Goal: Information Seeking & Learning: Find specific fact

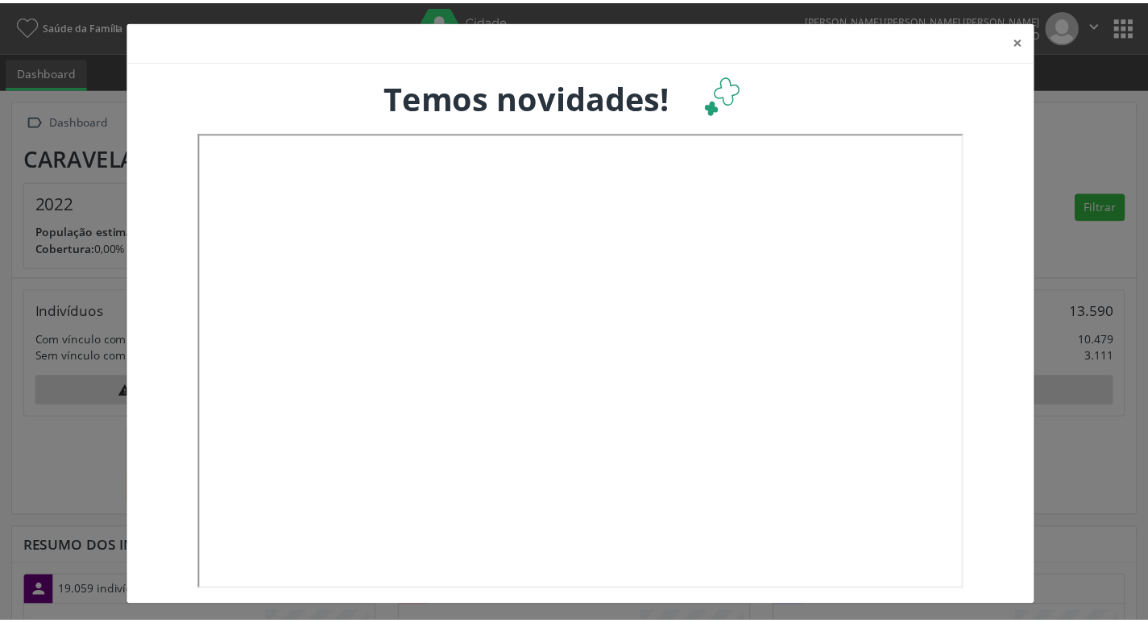
scroll to position [267, 379]
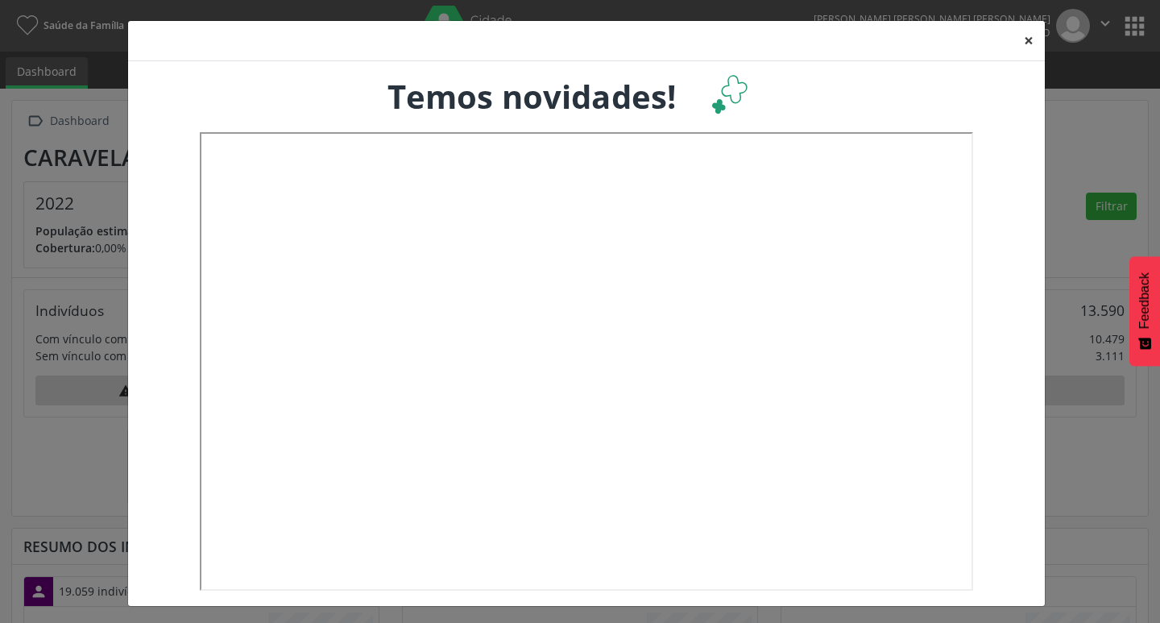
click at [1026, 46] on button "×" at bounding box center [1029, 40] width 32 height 39
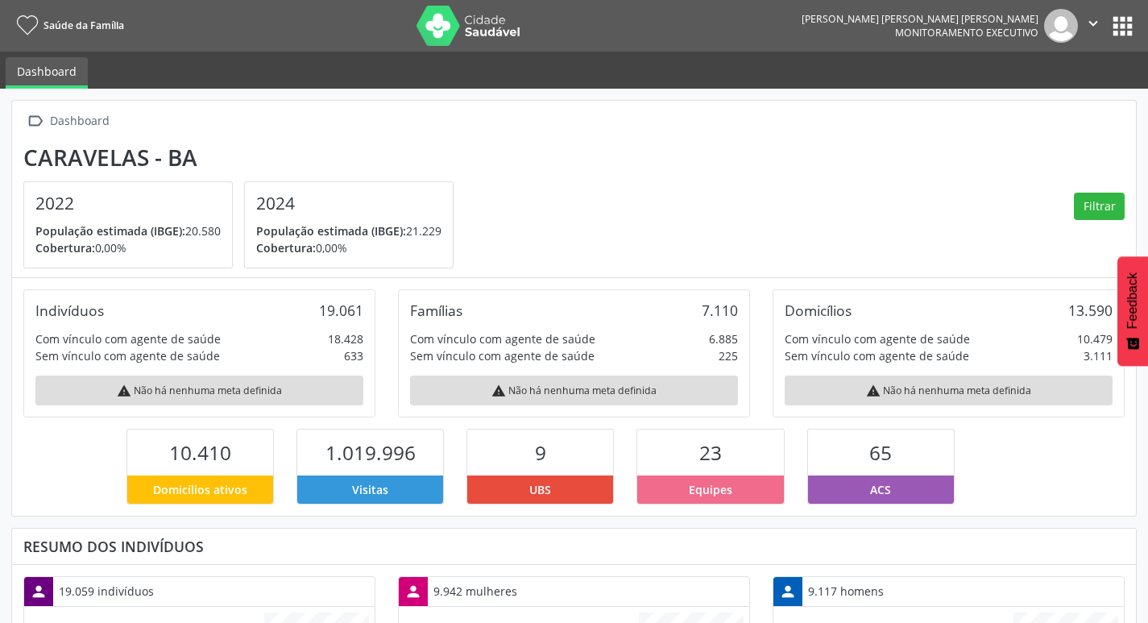
scroll to position [805362, 805255]
click at [1129, 43] on nav "Saúde da Família João Victor Guimarães Caetano Monitoramento Executivo  Config…" at bounding box center [574, 26] width 1148 height 52
click at [1129, 34] on button "apps" at bounding box center [1123, 26] width 28 height 28
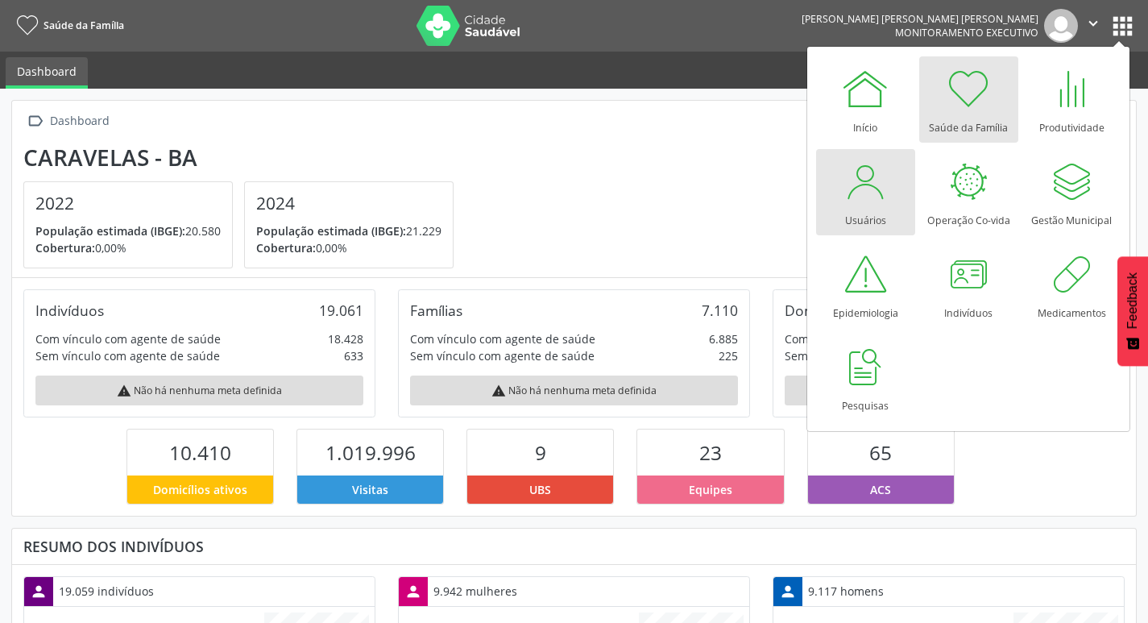
click at [865, 184] on div at bounding box center [865, 181] width 48 height 48
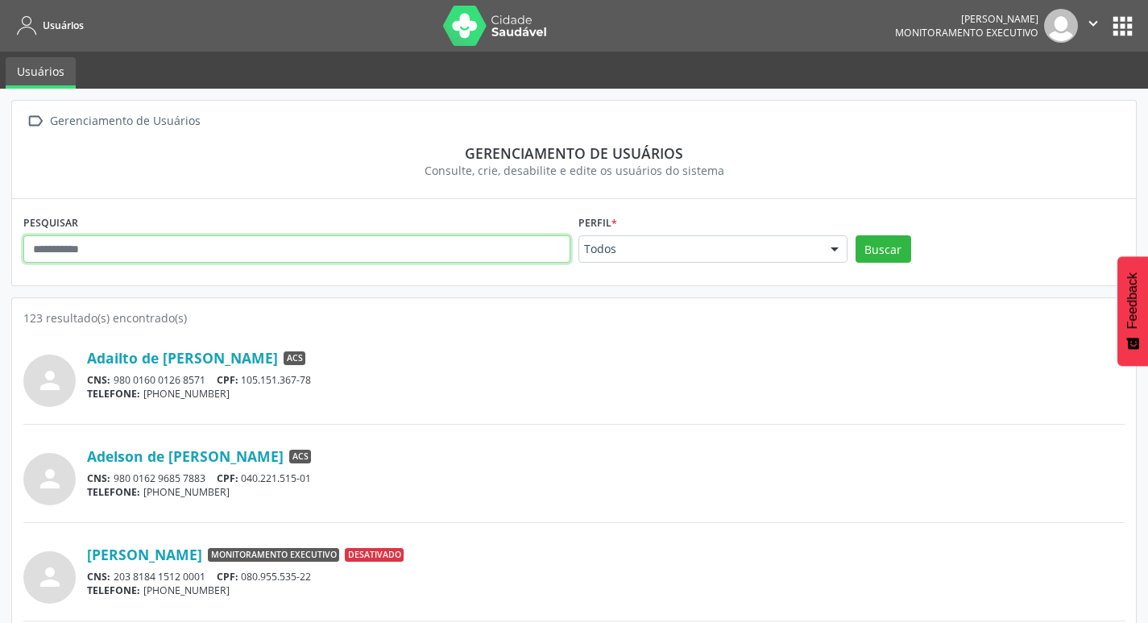
click at [450, 259] on input "text" at bounding box center [296, 248] width 547 height 27
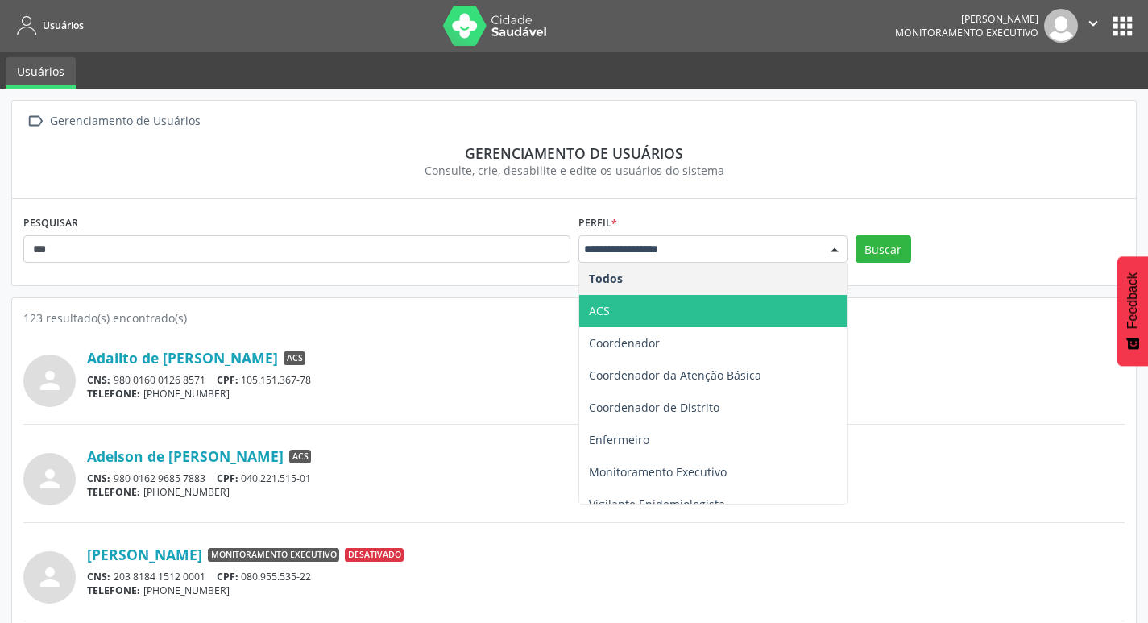
click at [674, 321] on span "ACS" at bounding box center [712, 311] width 267 height 32
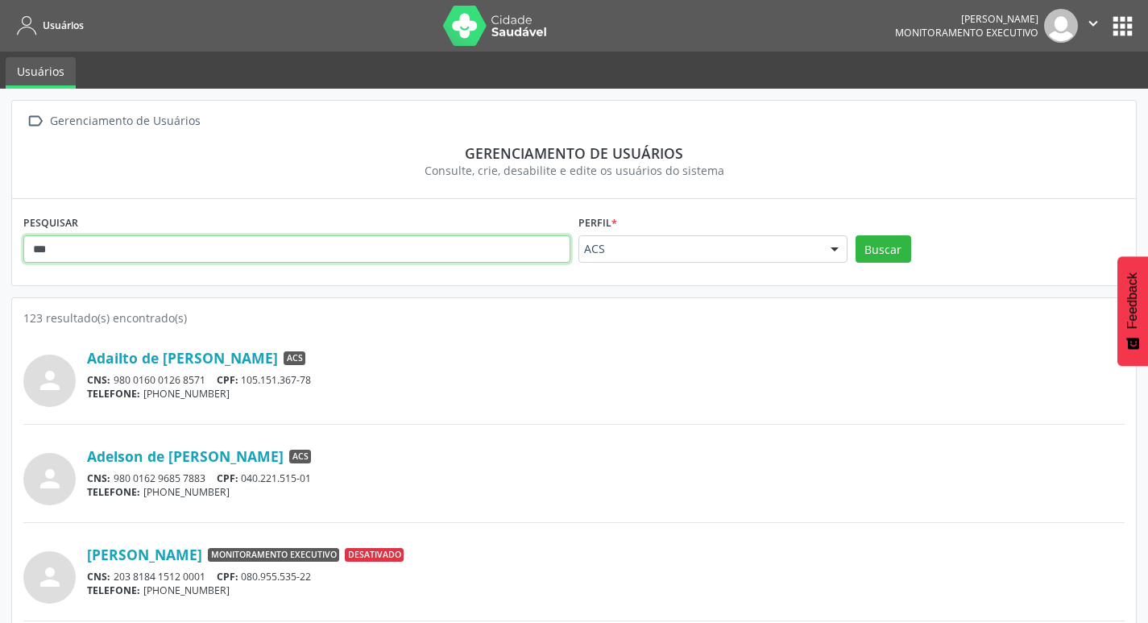
click at [428, 238] on input "***" at bounding box center [296, 248] width 547 height 27
type input "*******"
click at [856, 235] on button "Buscar" at bounding box center [884, 248] width 56 height 27
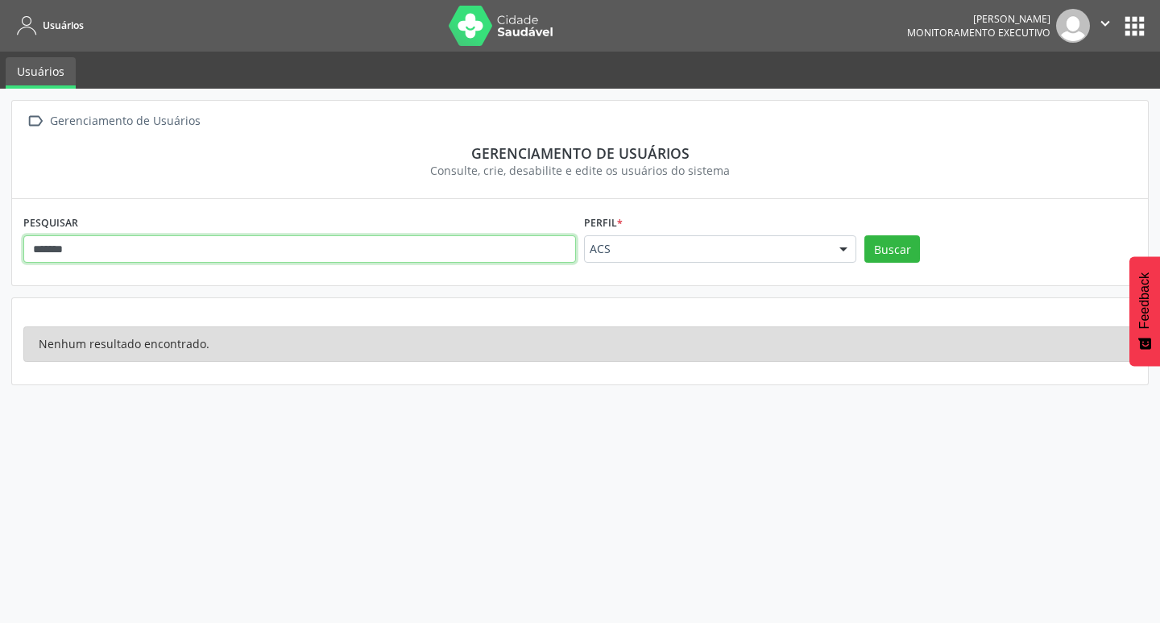
drag, startPoint x: 428, startPoint y: 238, endPoint x: 0, endPoint y: 250, distance: 428.0
click at [0, 250] on div " Gerenciamento de Usuários Gerenciamento de usuários Consulte, crie, desabilit…" at bounding box center [580, 356] width 1160 height 534
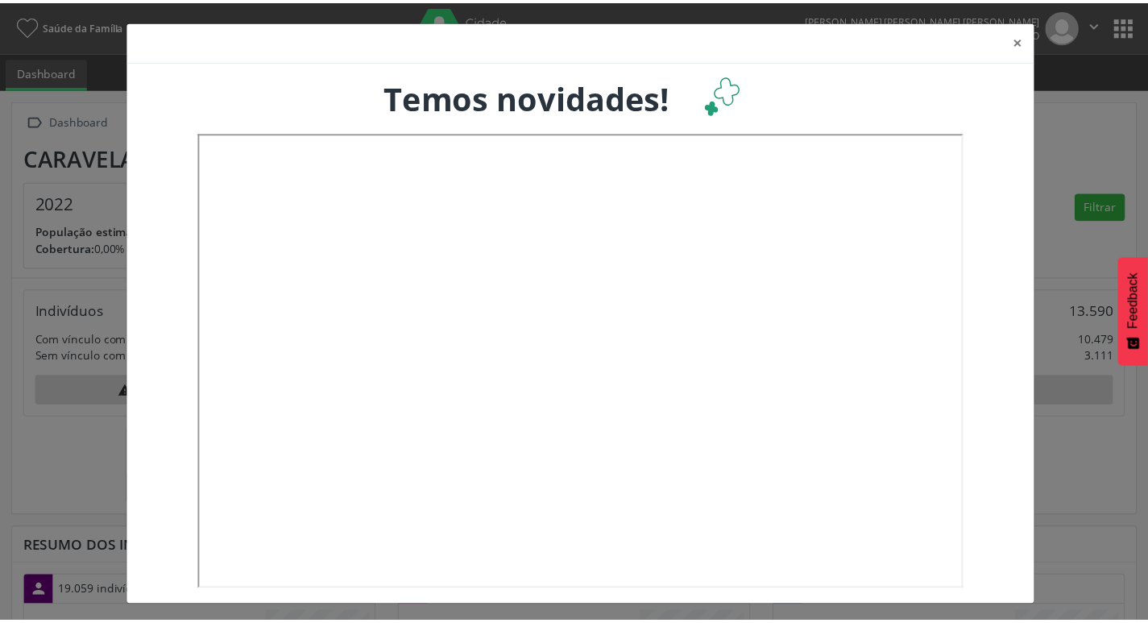
scroll to position [267, 379]
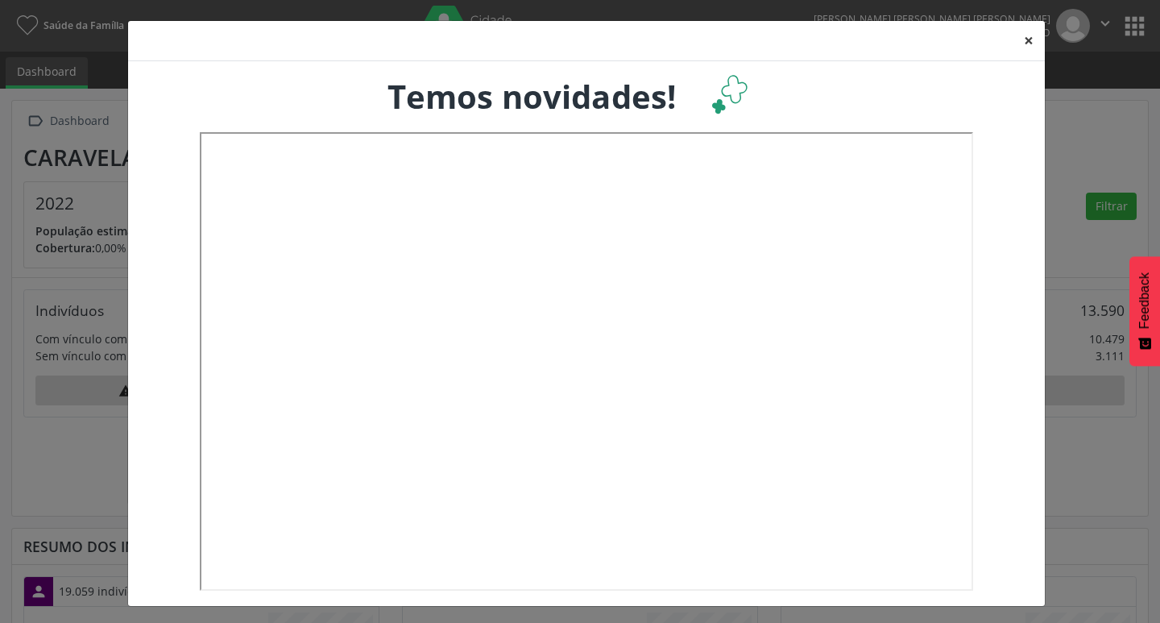
click at [1024, 52] on button "×" at bounding box center [1029, 40] width 32 height 39
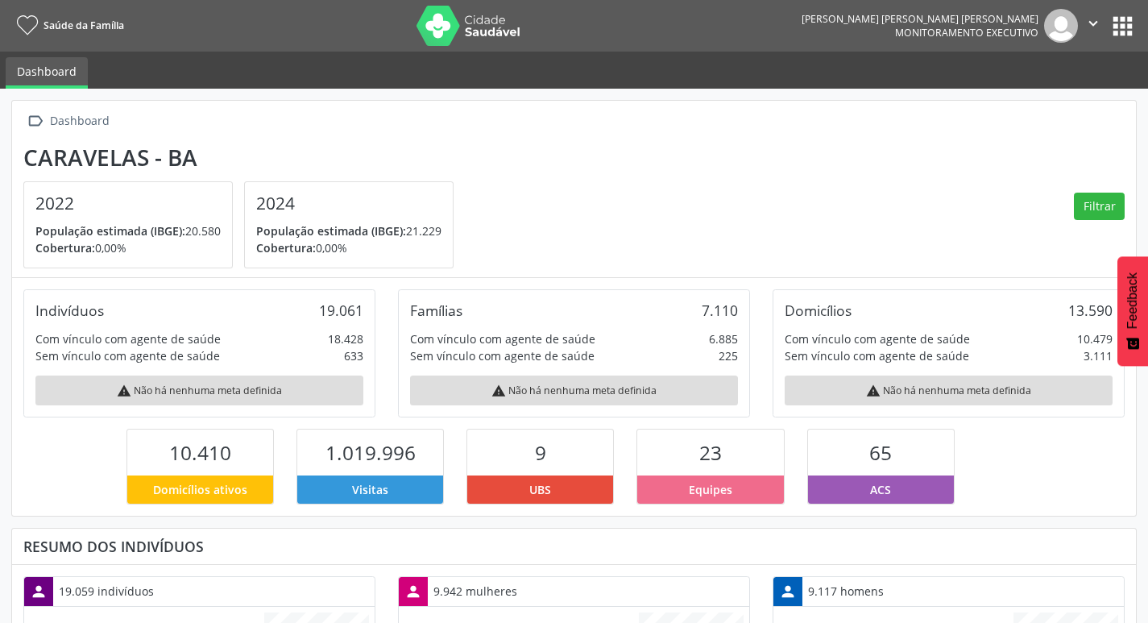
scroll to position [0, 0]
click at [1133, 34] on button "apps" at bounding box center [1123, 26] width 28 height 28
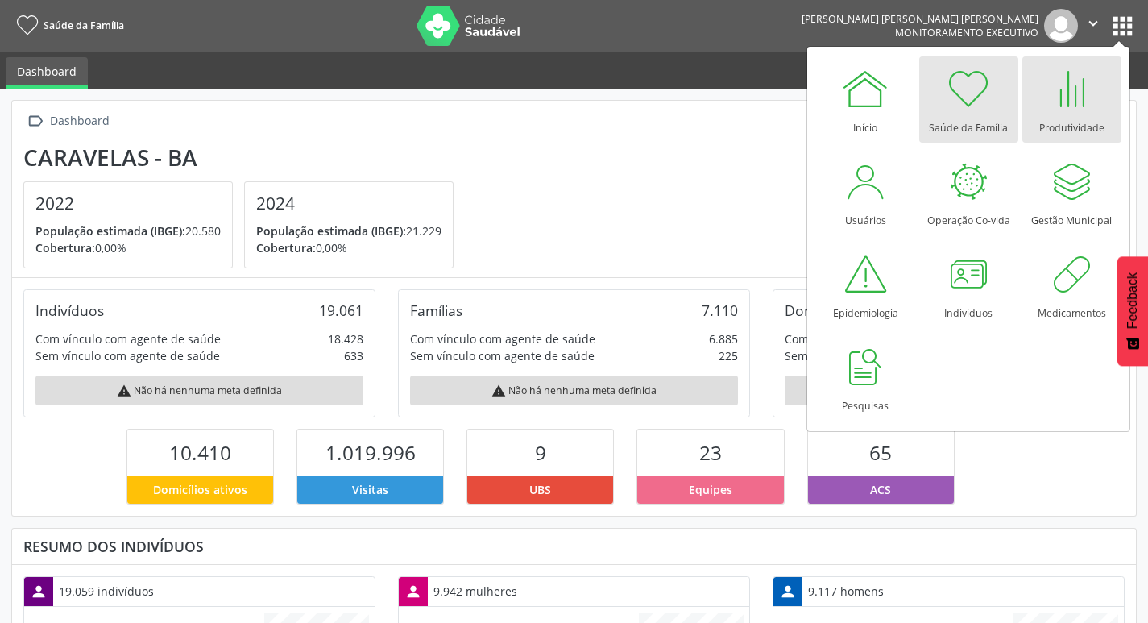
click at [1049, 122] on div "Produtividade" at bounding box center [1071, 124] width 65 height 22
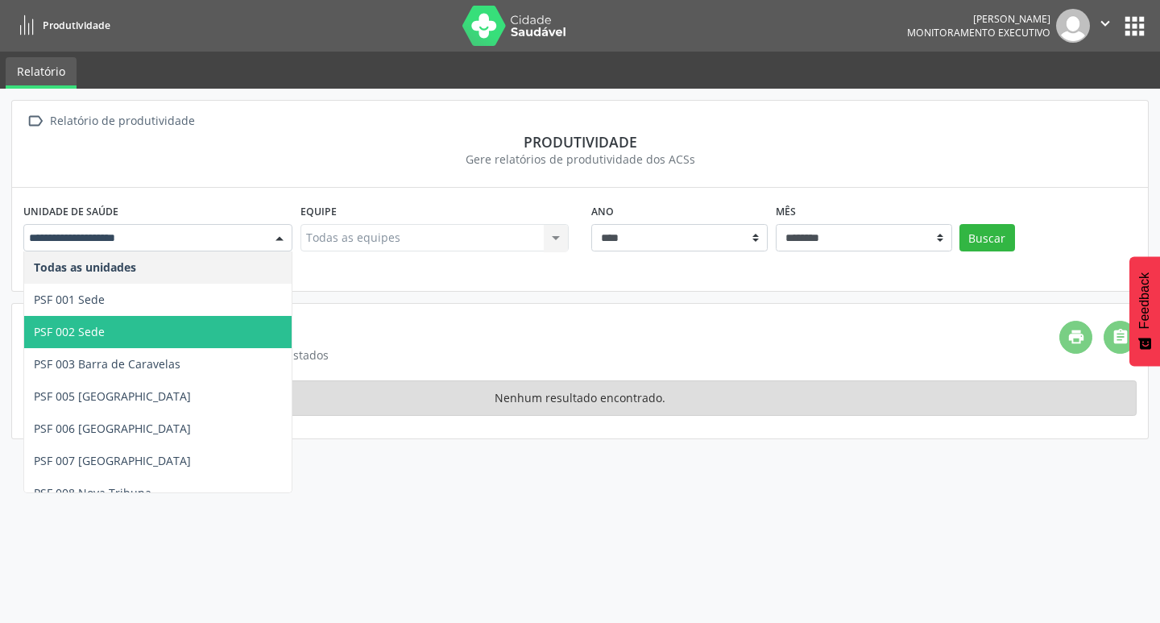
scroll to position [81, 0]
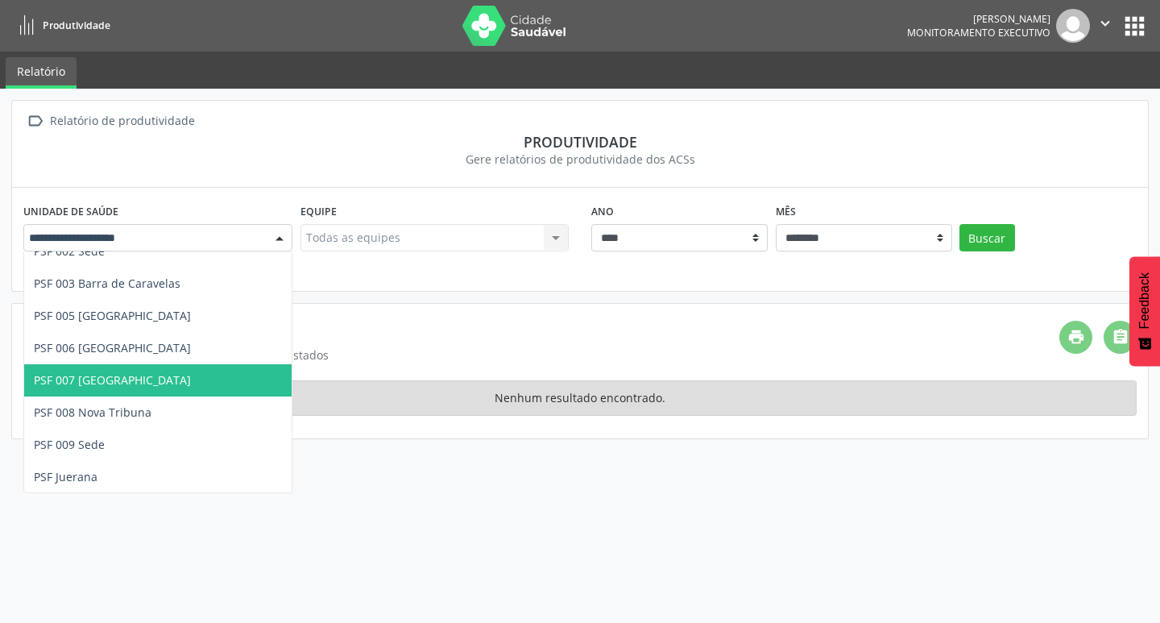
click at [193, 385] on span "PSF 007 [GEOGRAPHIC_DATA]" at bounding box center [157, 380] width 267 height 32
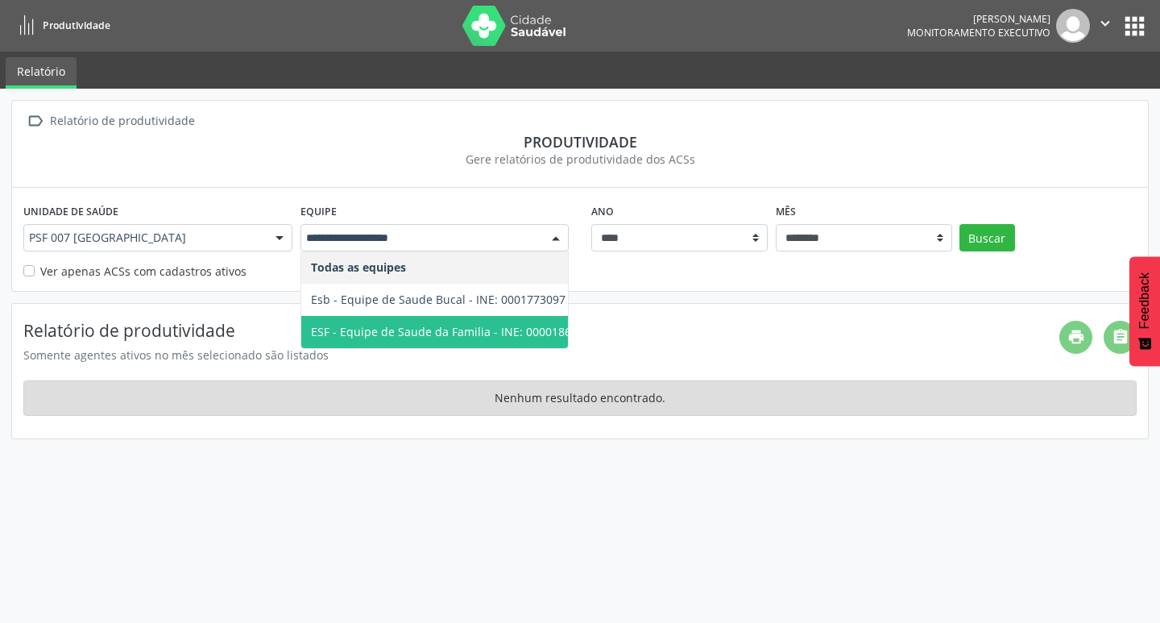
click at [525, 324] on span "ESF - Equipe de Saude da Familia - INE: 0000186562" at bounding box center [451, 331] width 280 height 15
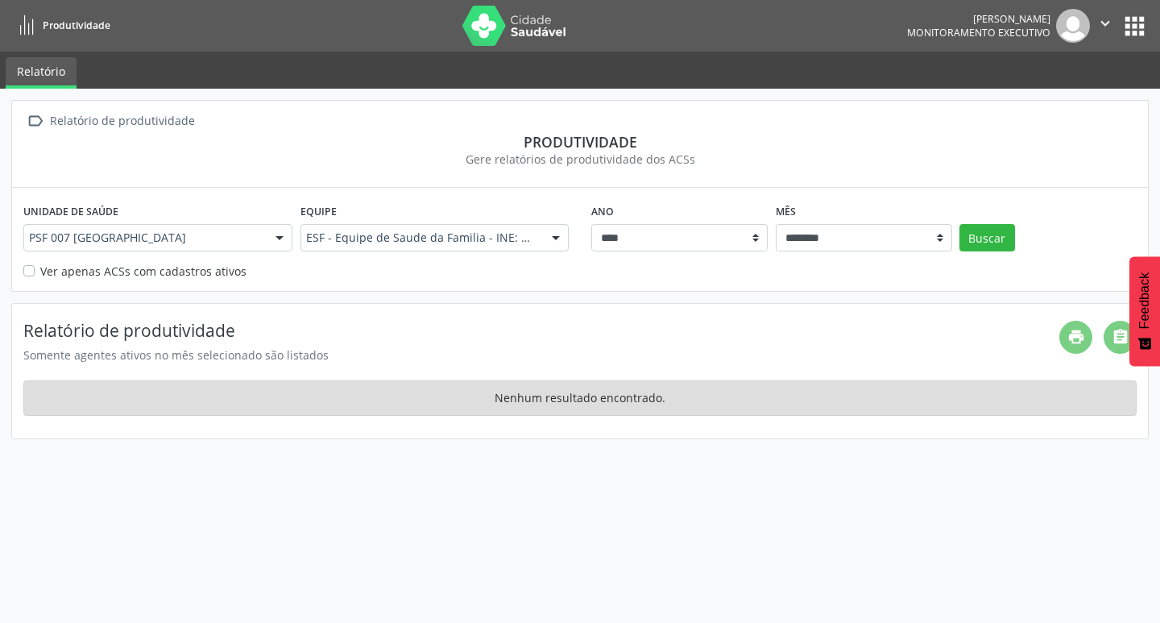
click at [540, 235] on div "ESF - Equipe de Saude da Familia - INE: 0000186562 Todas as equipes Esb - Equip…" at bounding box center [434, 237] width 269 height 27
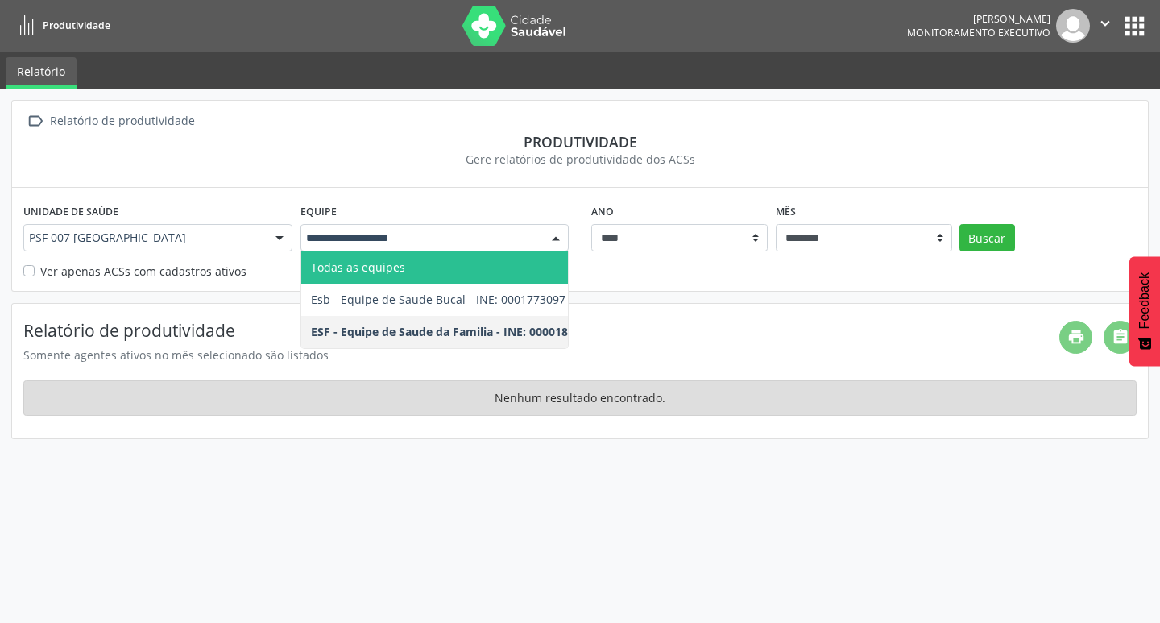
click at [518, 271] on span "Todas as equipes" at bounding box center [452, 267] width 302 height 32
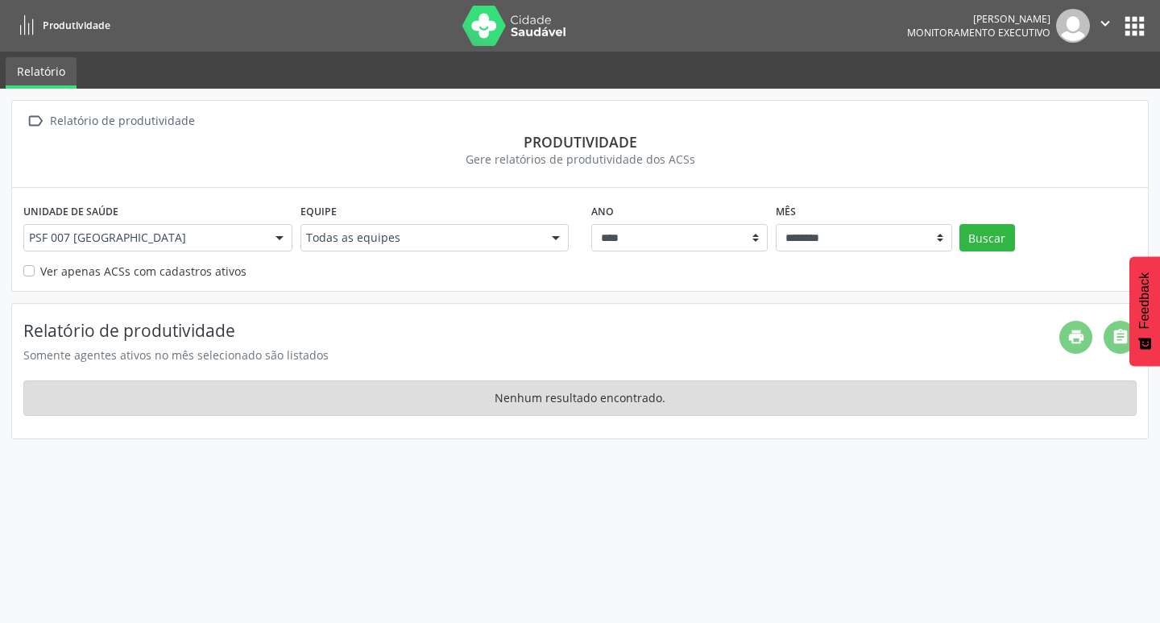
click at [412, 142] on div "Produtividade" at bounding box center [579, 142] width 1113 height 18
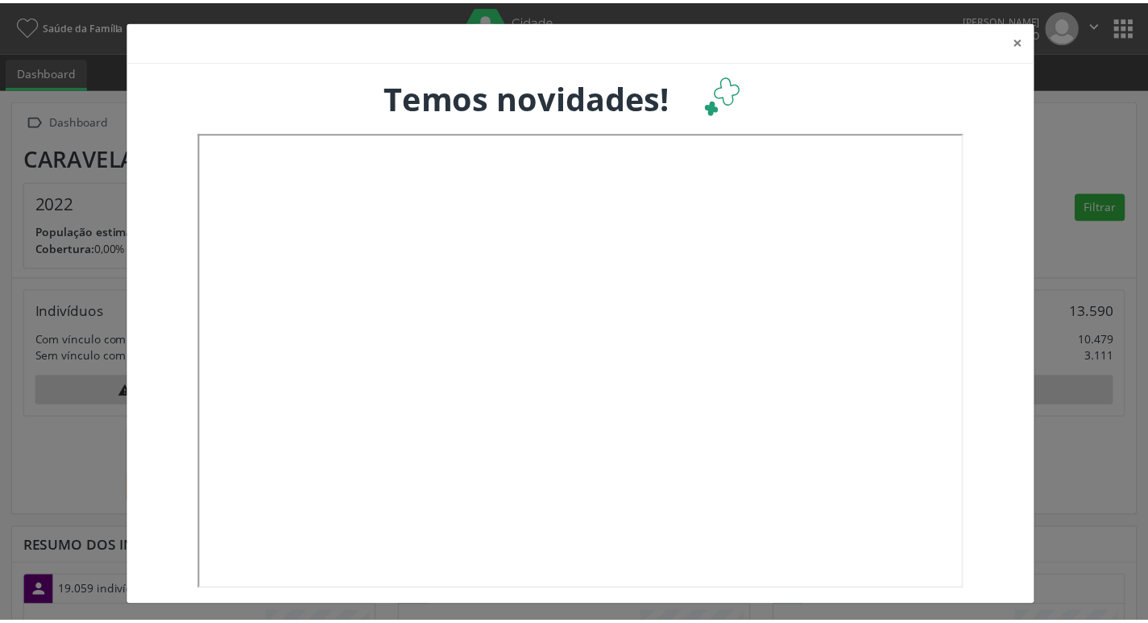
scroll to position [267, 379]
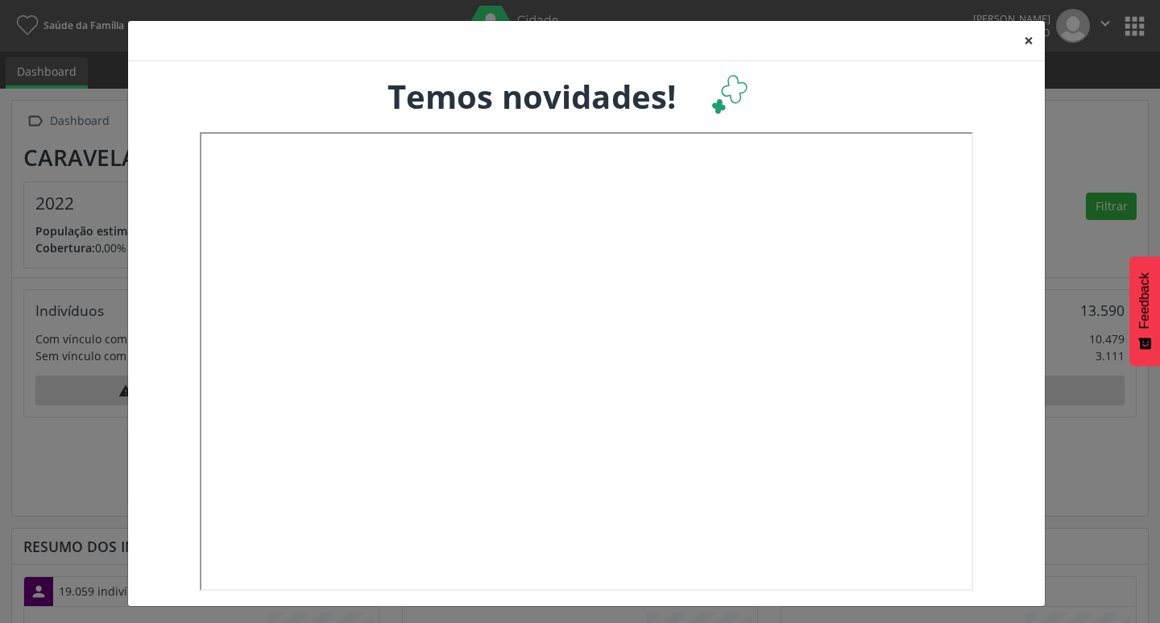
click at [1026, 43] on button "×" at bounding box center [1029, 40] width 32 height 39
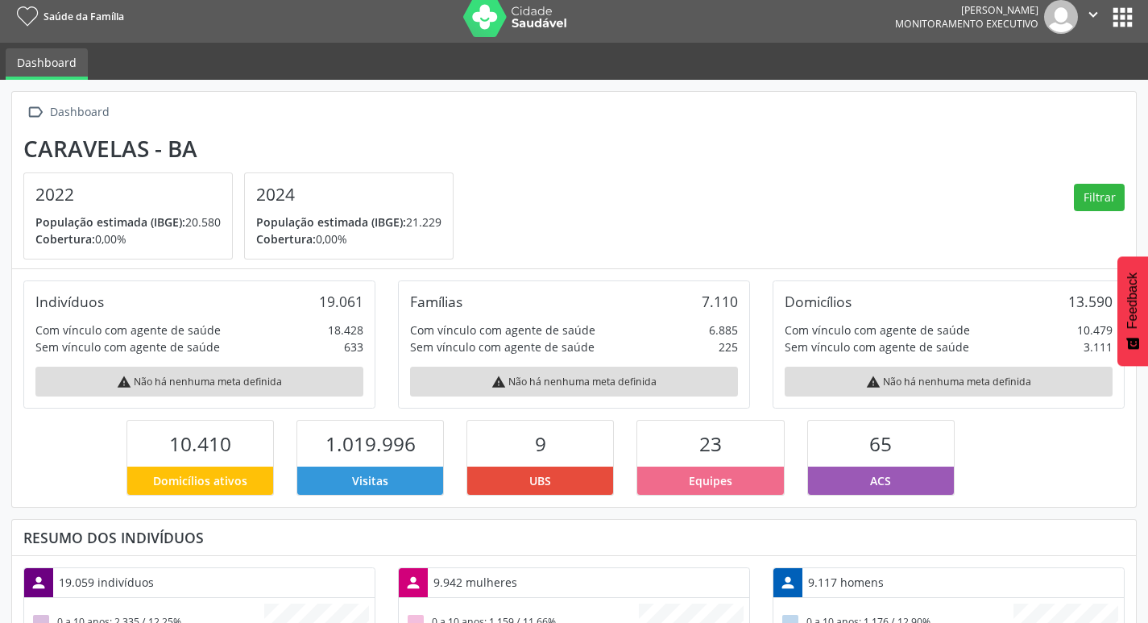
scroll to position [0, 0]
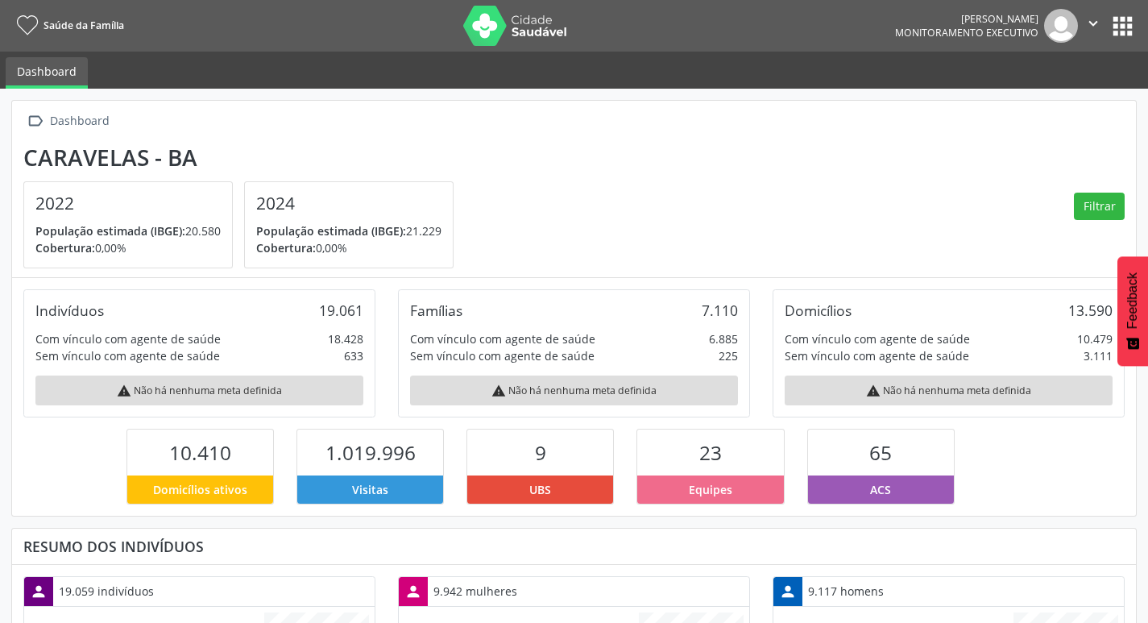
click at [1117, 40] on div "João Victor Guimarães Caetano Monitoramento Executivo  Configurações Sair apps" at bounding box center [1016, 26] width 242 height 34
click at [1119, 32] on button "apps" at bounding box center [1123, 26] width 28 height 28
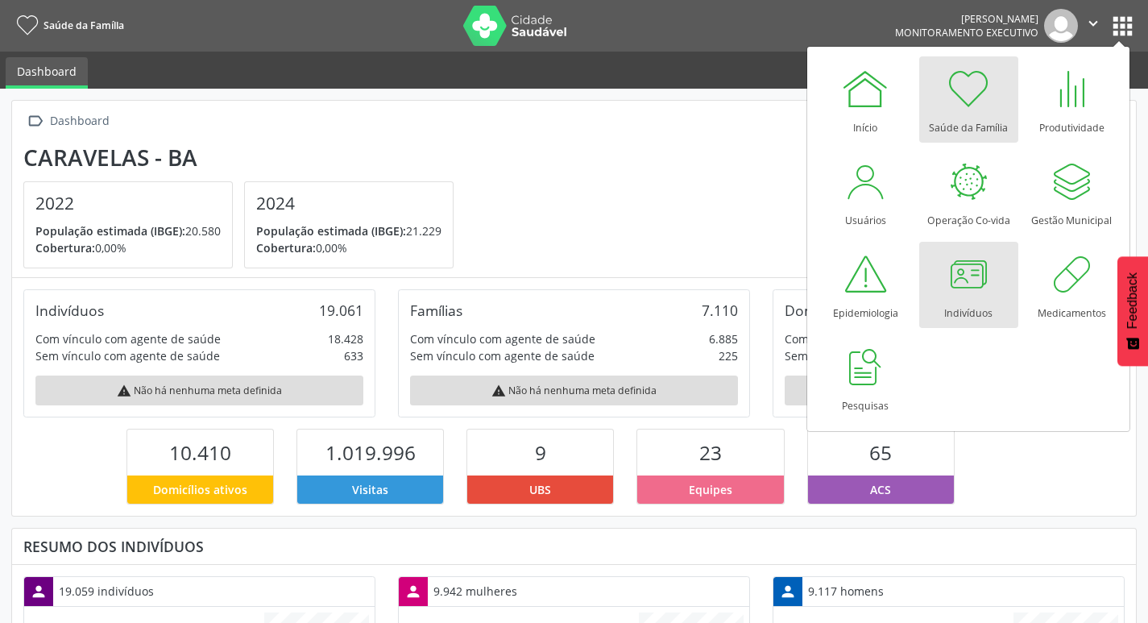
click at [991, 297] on link "Indivíduos" at bounding box center [968, 285] width 99 height 86
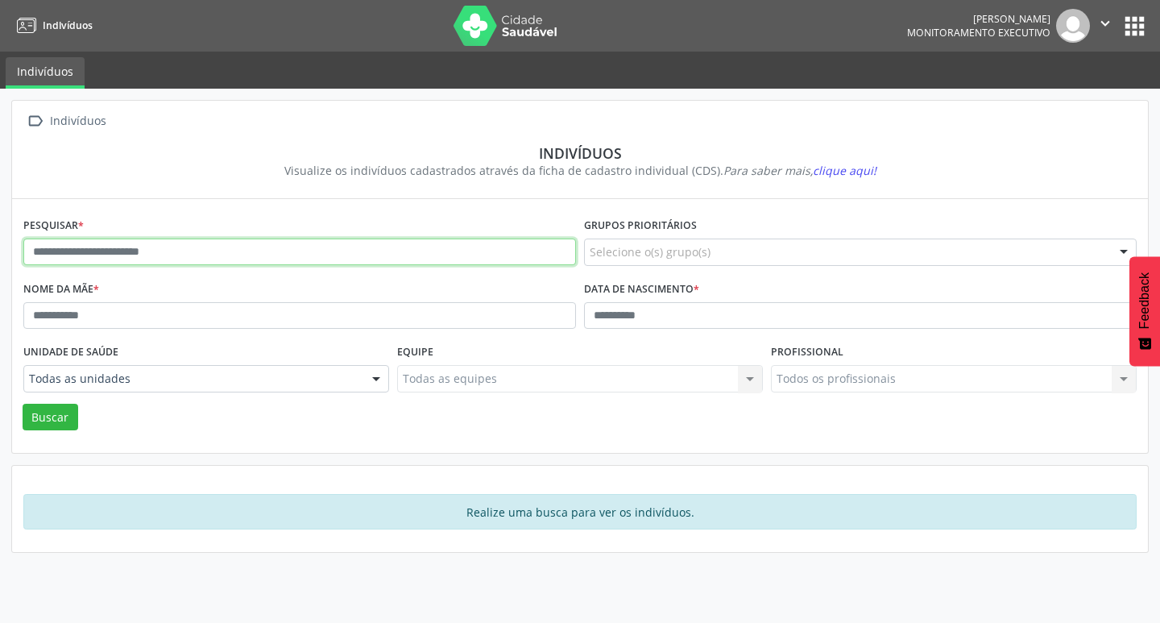
click at [518, 253] on input "text" at bounding box center [299, 251] width 553 height 27
click at [77, 414] on div "Buscar" at bounding box center [579, 417] width 1121 height 27
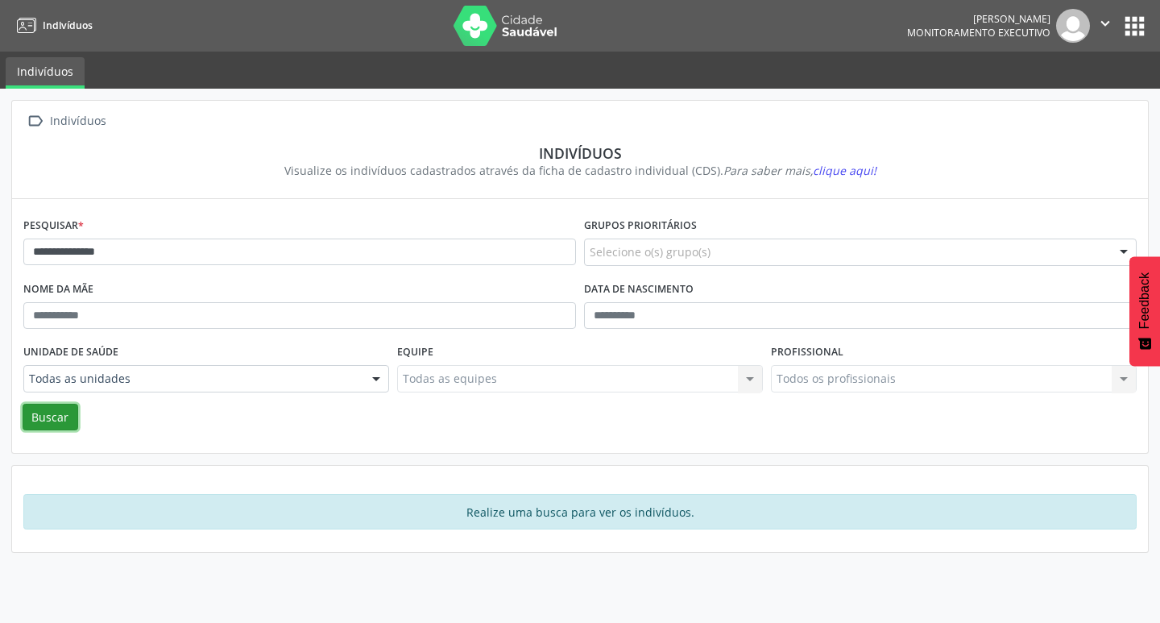
click at [68, 415] on button "Buscar" at bounding box center [51, 417] width 56 height 27
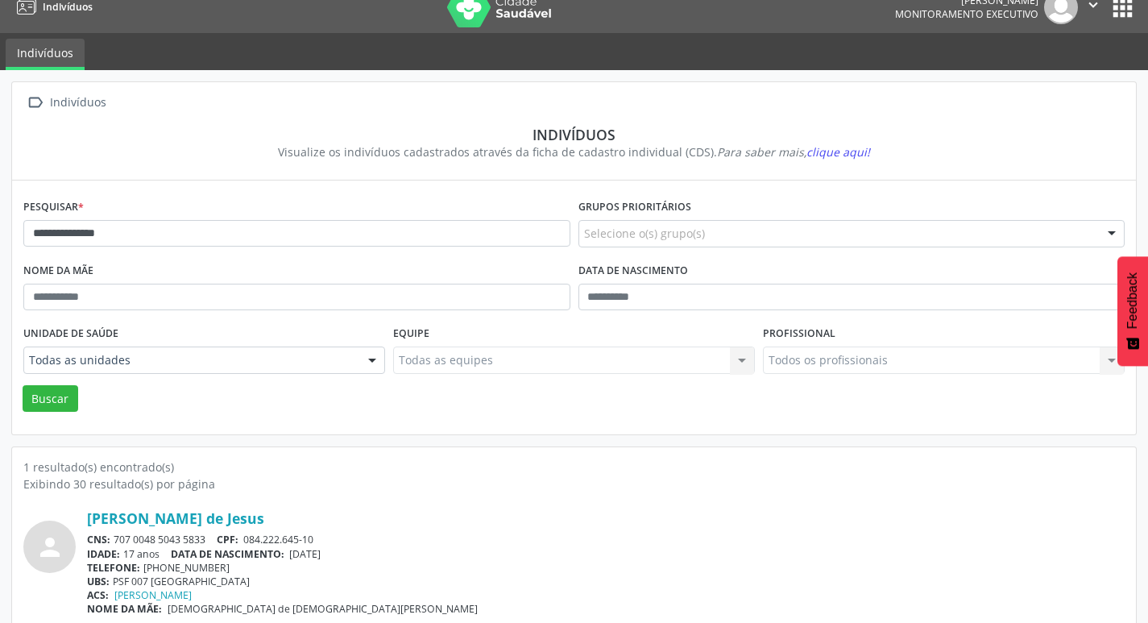
scroll to position [35, 0]
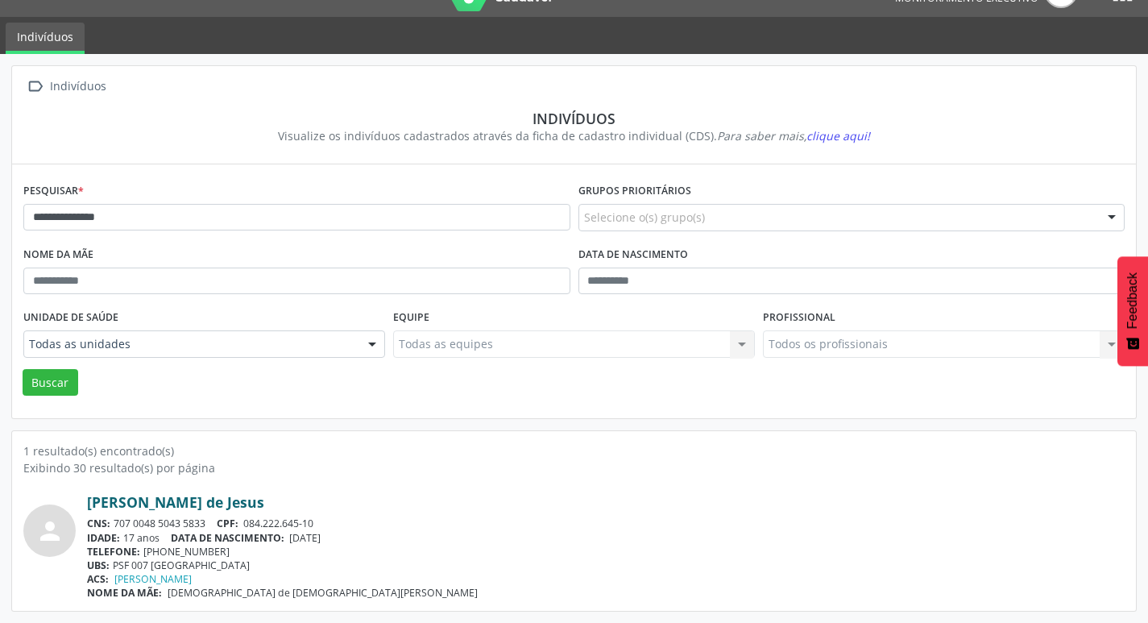
click at [226, 499] on link "[PERSON_NAME] de Jesus" at bounding box center [175, 502] width 177 height 18
drag, startPoint x: 230, startPoint y: 231, endPoint x: 201, endPoint y: 226, distance: 29.4
click at [213, 228] on div "**********" at bounding box center [296, 211] width 555 height 64
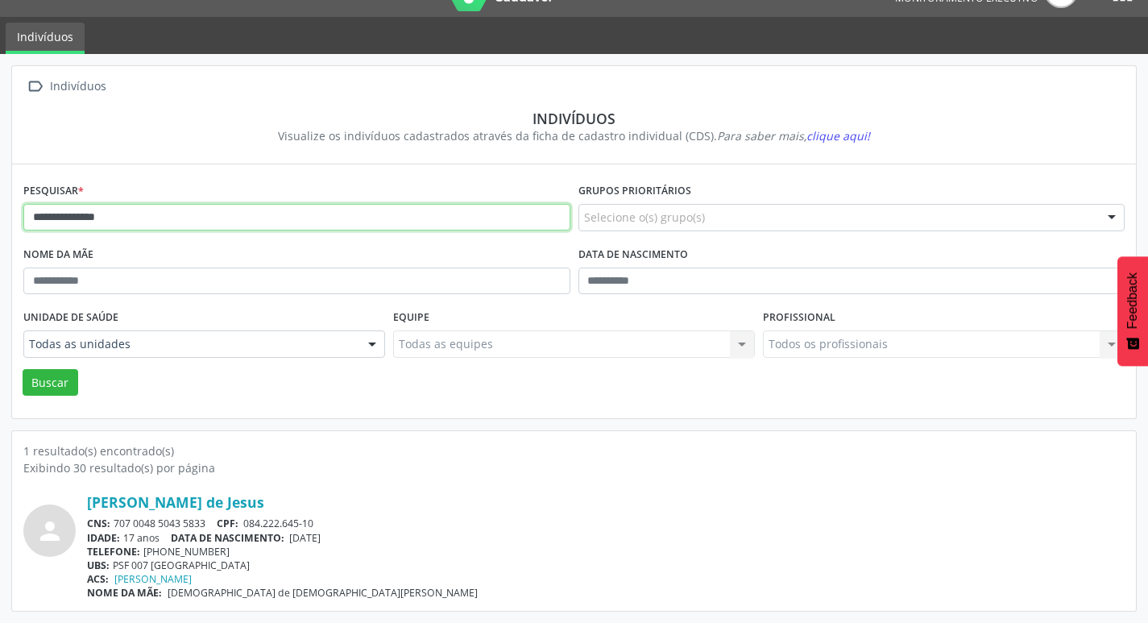
drag, startPoint x: 201, startPoint y: 226, endPoint x: 0, endPoint y: 225, distance: 201.4
click at [0, 225] on div "**********" at bounding box center [574, 338] width 1148 height 569
click at [23, 369] on button "Buscar" at bounding box center [51, 382] width 56 height 27
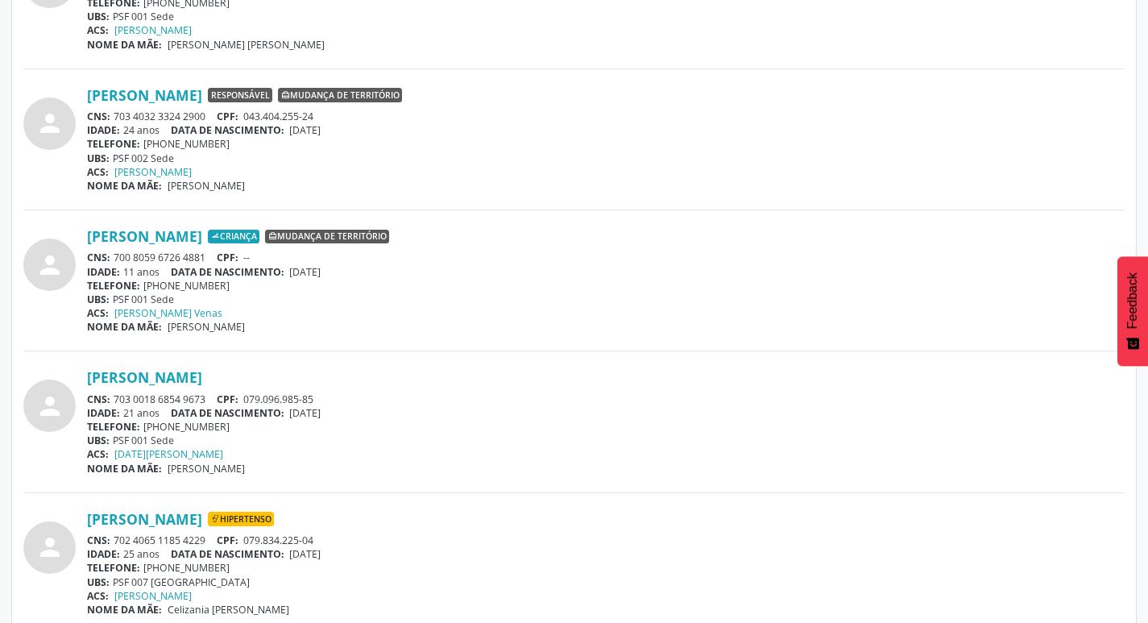
scroll to position [806, 0]
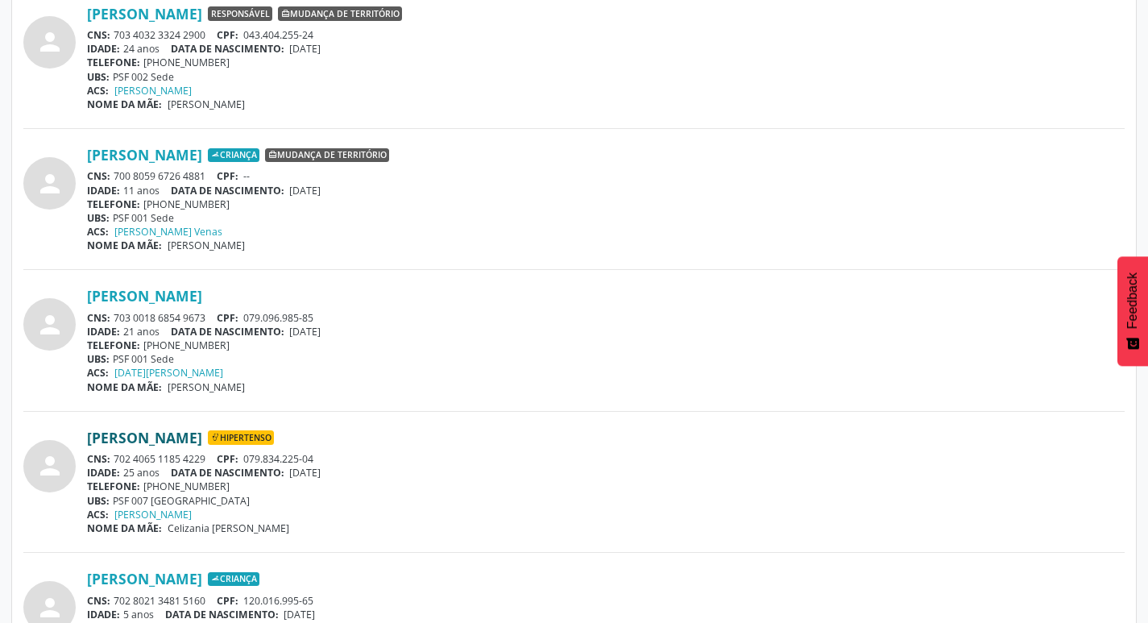
click at [202, 438] on link "[PERSON_NAME]" at bounding box center [144, 438] width 115 height 18
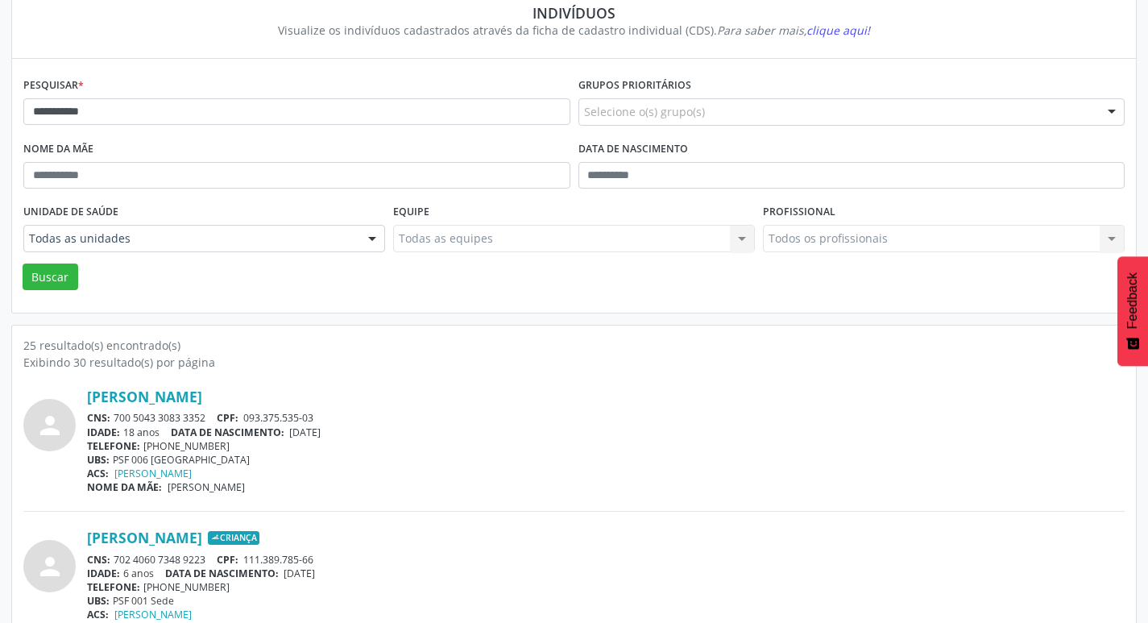
scroll to position [0, 0]
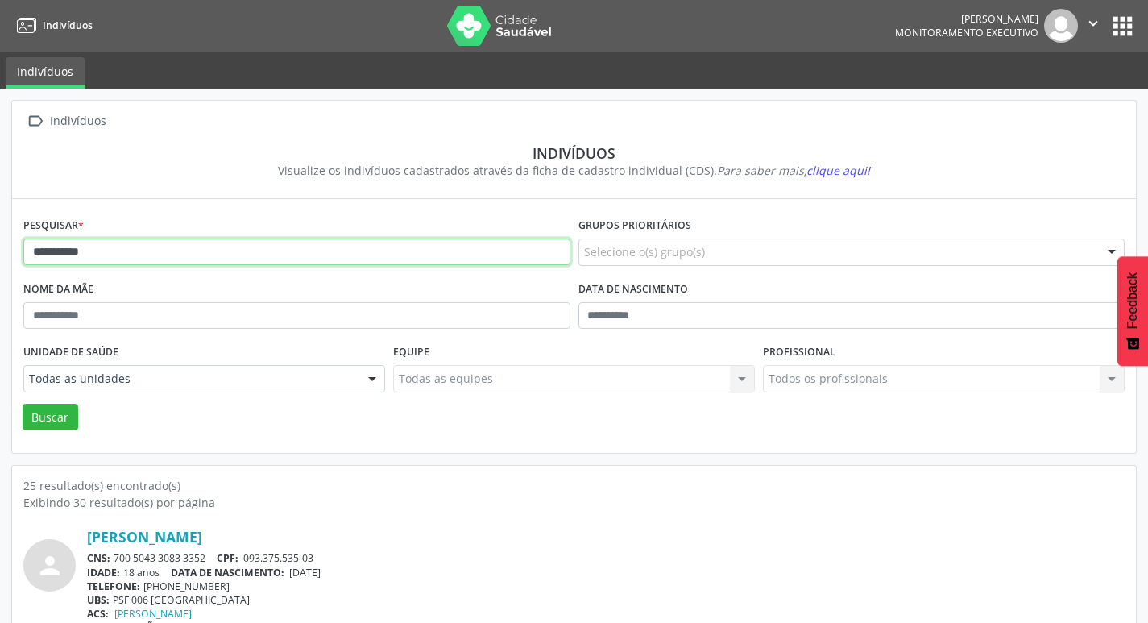
drag, startPoint x: 296, startPoint y: 256, endPoint x: 0, endPoint y: 267, distance: 296.7
type input "*****"
click at [23, 404] on button "Buscar" at bounding box center [51, 417] width 56 height 27
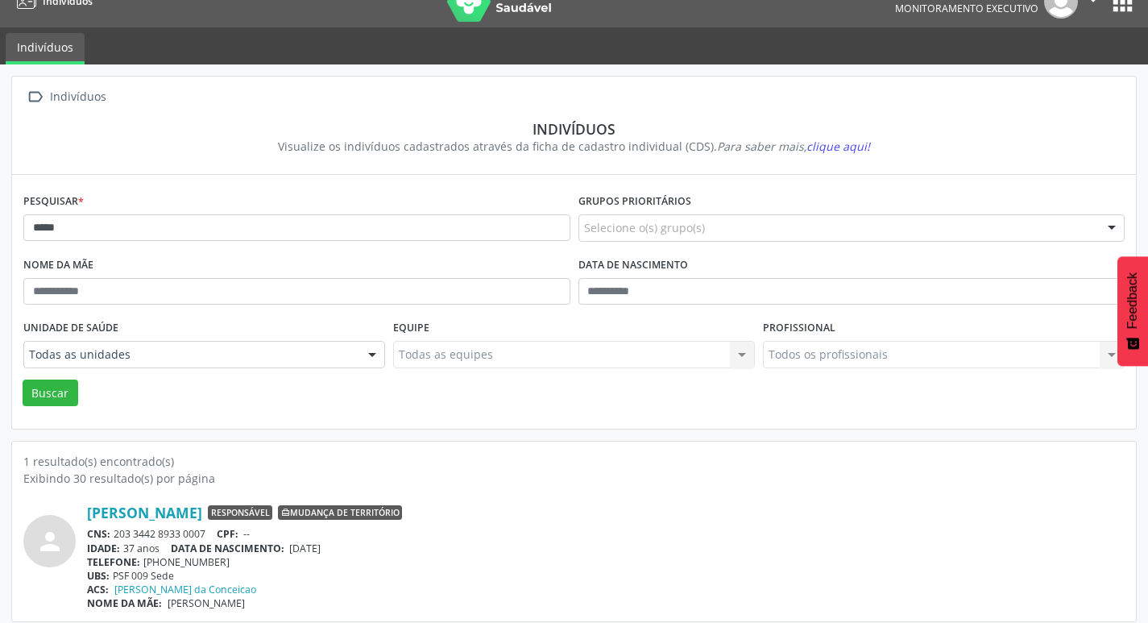
scroll to position [35, 0]
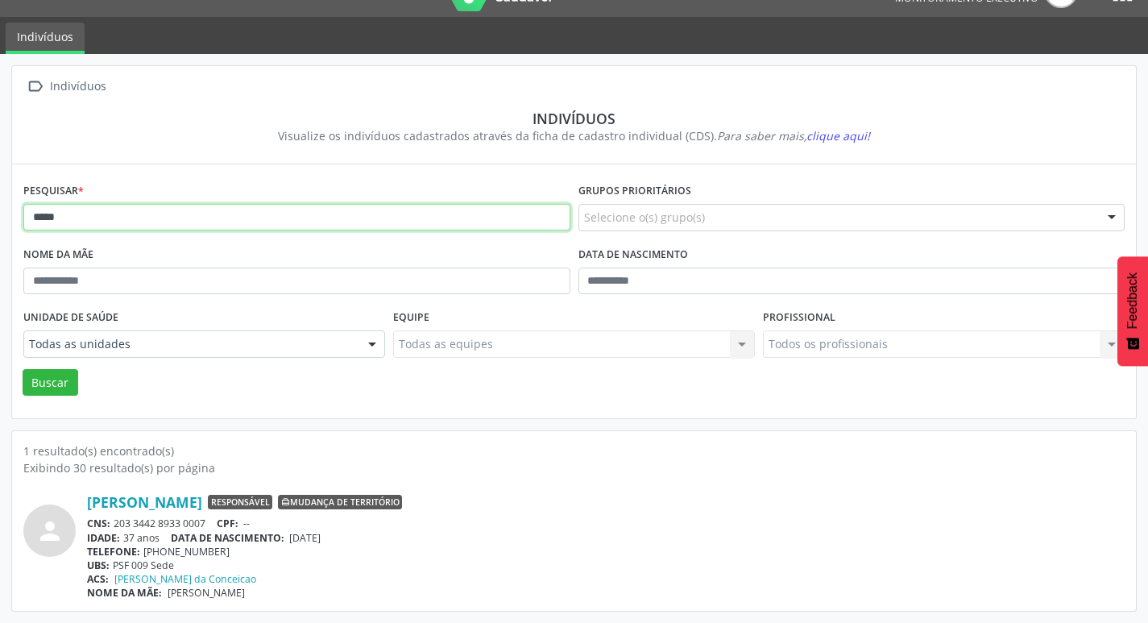
click at [282, 216] on input "*****" at bounding box center [296, 217] width 547 height 27
drag, startPoint x: 282, startPoint y: 216, endPoint x: 0, endPoint y: 218, distance: 282.0
click at [0, 218] on div " Indivíduos Indivíduos Visualize os indivíduos cadastrados através da ficha de…" at bounding box center [574, 338] width 1148 height 569
click at [23, 369] on button "Buscar" at bounding box center [51, 382] width 56 height 27
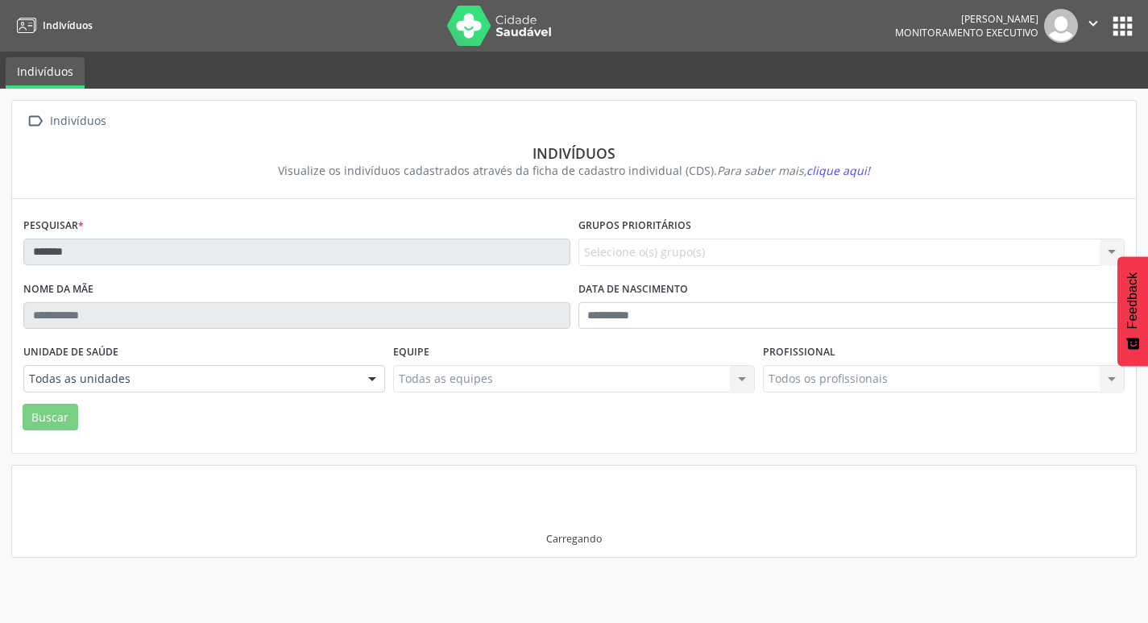
scroll to position [0, 0]
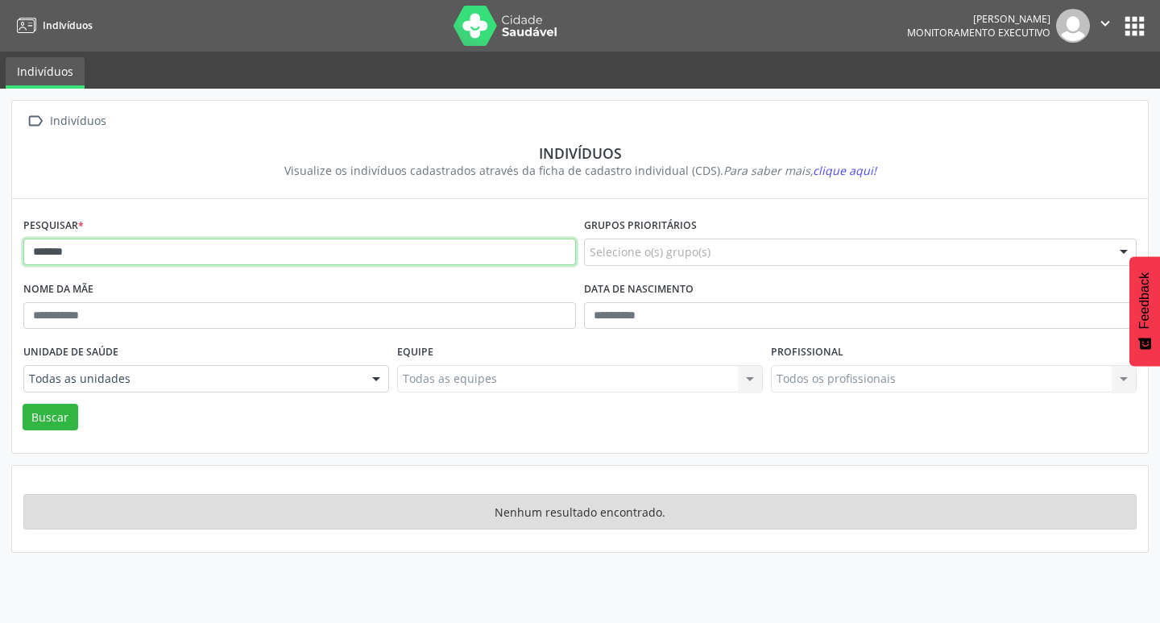
click at [89, 251] on input "*******" at bounding box center [299, 251] width 553 height 27
click at [23, 404] on button "Buscar" at bounding box center [51, 417] width 56 height 27
drag, startPoint x: 140, startPoint y: 258, endPoint x: 0, endPoint y: 271, distance: 140.8
click at [0, 271] on div "**********" at bounding box center [580, 356] width 1160 height 534
type input "*****"
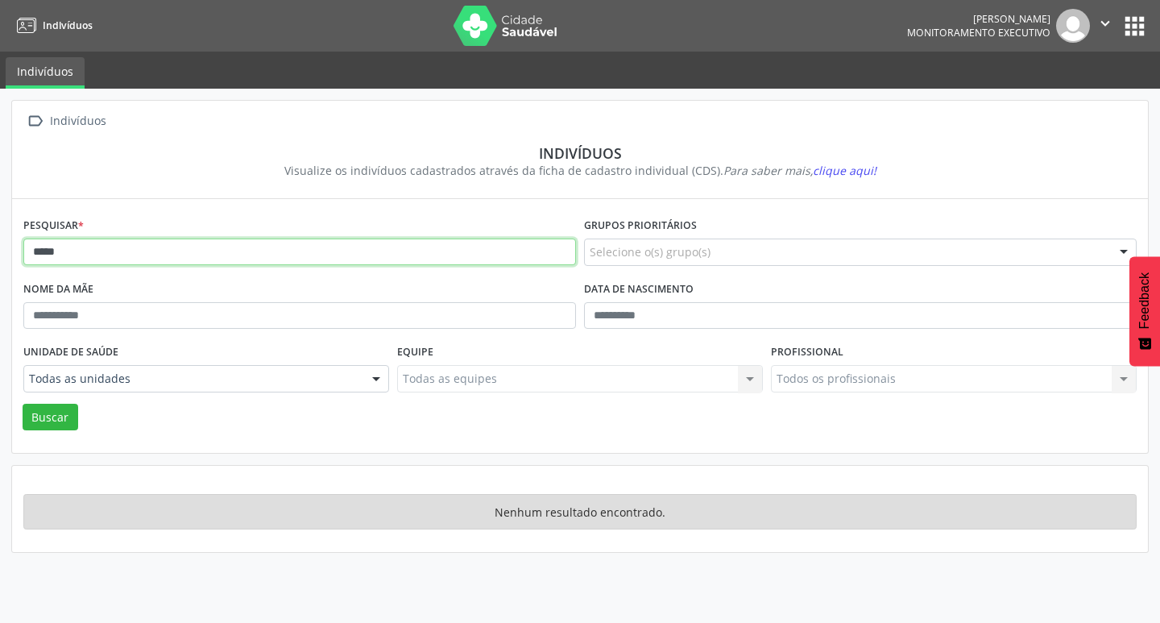
click at [23, 404] on button "Buscar" at bounding box center [51, 417] width 56 height 27
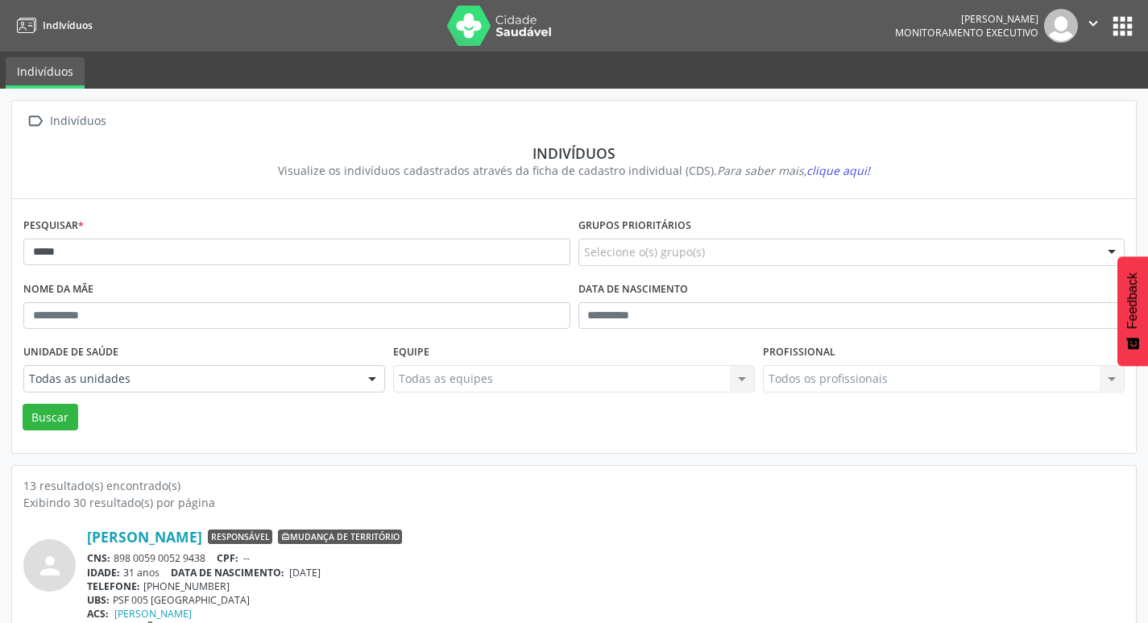
click at [464, 29] on img at bounding box center [499, 26] width 105 height 40
